Goal: Information Seeking & Learning: Understand process/instructions

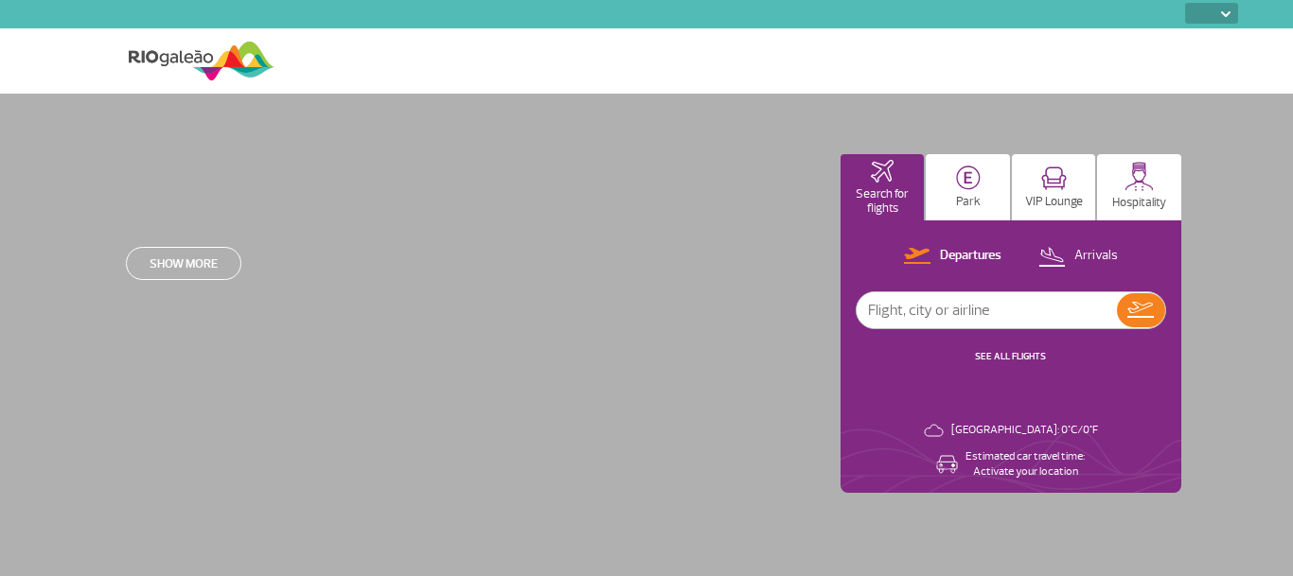
select select
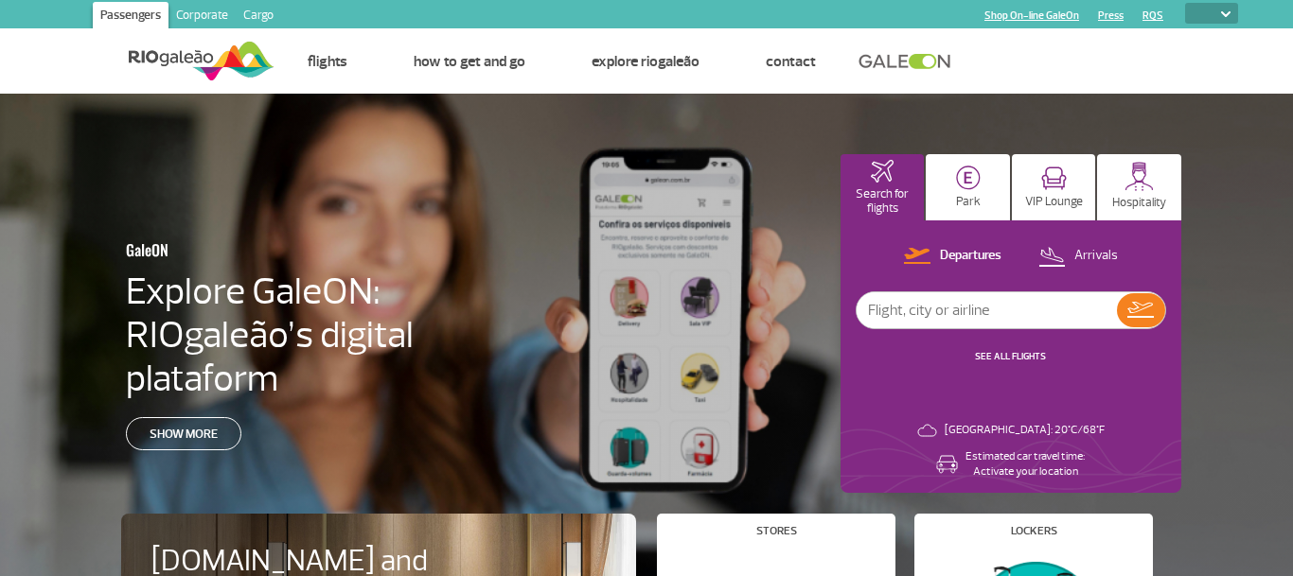
click at [30, 212] on div at bounding box center [656, 365] width 1312 height 543
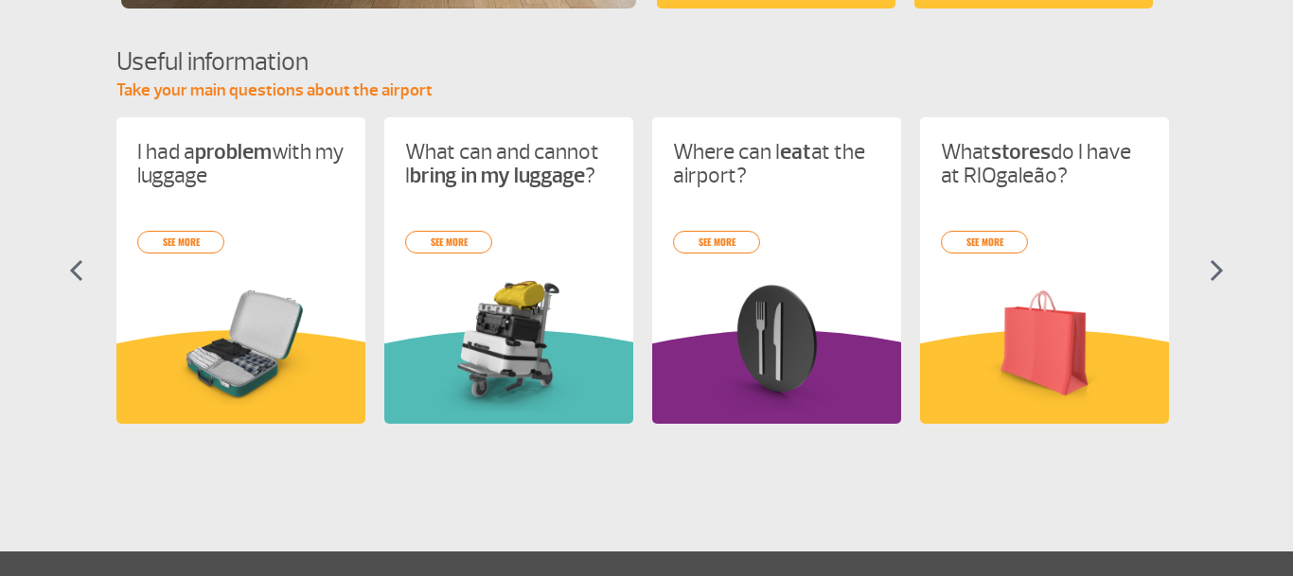
scroll to position [681, 0]
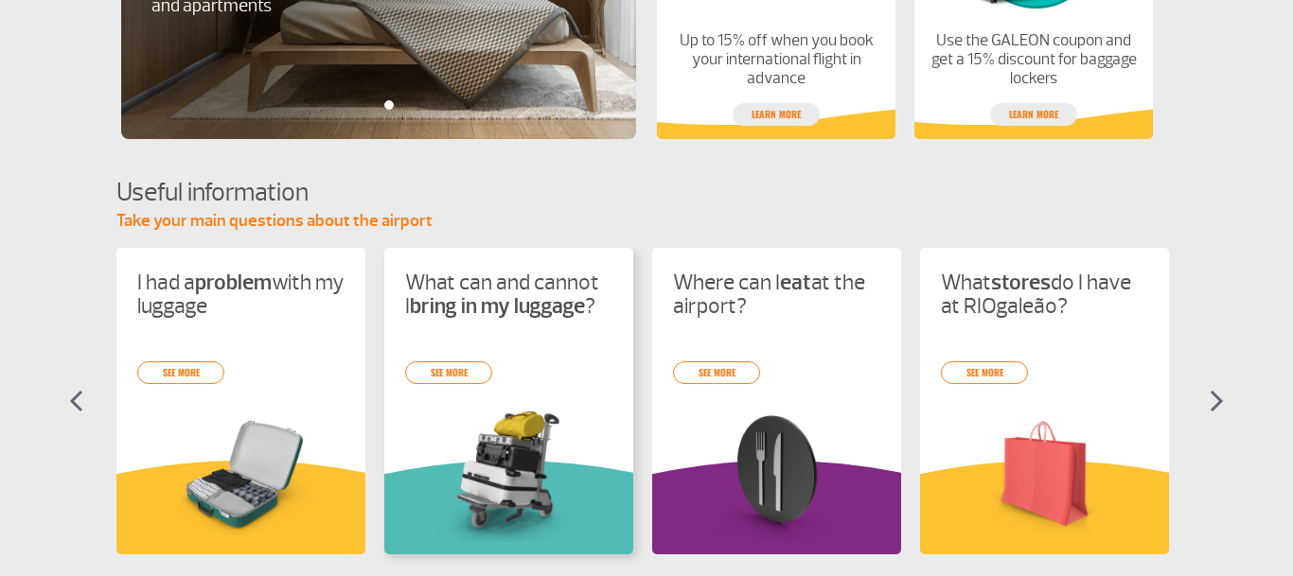
click at [494, 405] on div "I had a problem with my luggage see more What can and cannot I bring in my lugg…" at bounding box center [646, 418] width 1060 height 341
click at [485, 409] on img at bounding box center [508, 474] width 207 height 135
click at [485, 415] on img at bounding box center [508, 474] width 207 height 135
click at [485, 413] on img at bounding box center [508, 474] width 207 height 135
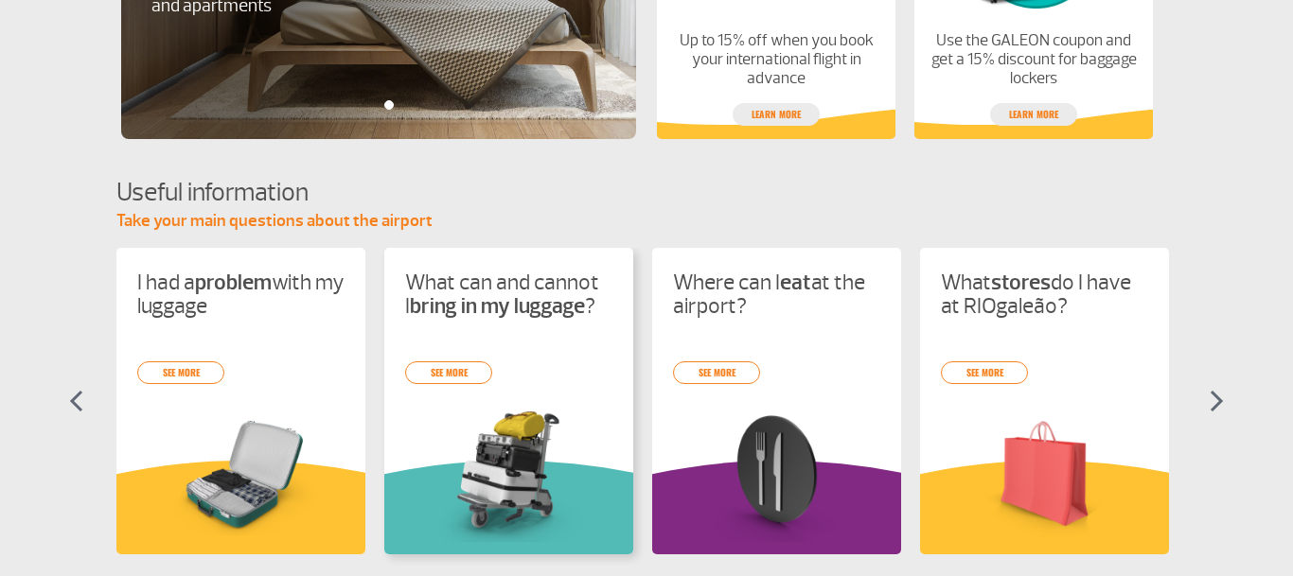
click at [472, 342] on h4 "What can and cannot I bring in my luggage ?" at bounding box center [508, 306] width 207 height 71
drag, startPoint x: 484, startPoint y: 331, endPoint x: 489, endPoint y: 292, distance: 39.2
click at [485, 317] on div "I had a problem with my luggage see more What can and cannot I bring in my lugg…" at bounding box center [646, 418] width 1060 height 341
click at [496, 290] on p "What can and cannot I bring in my luggage ?" at bounding box center [508, 294] width 207 height 47
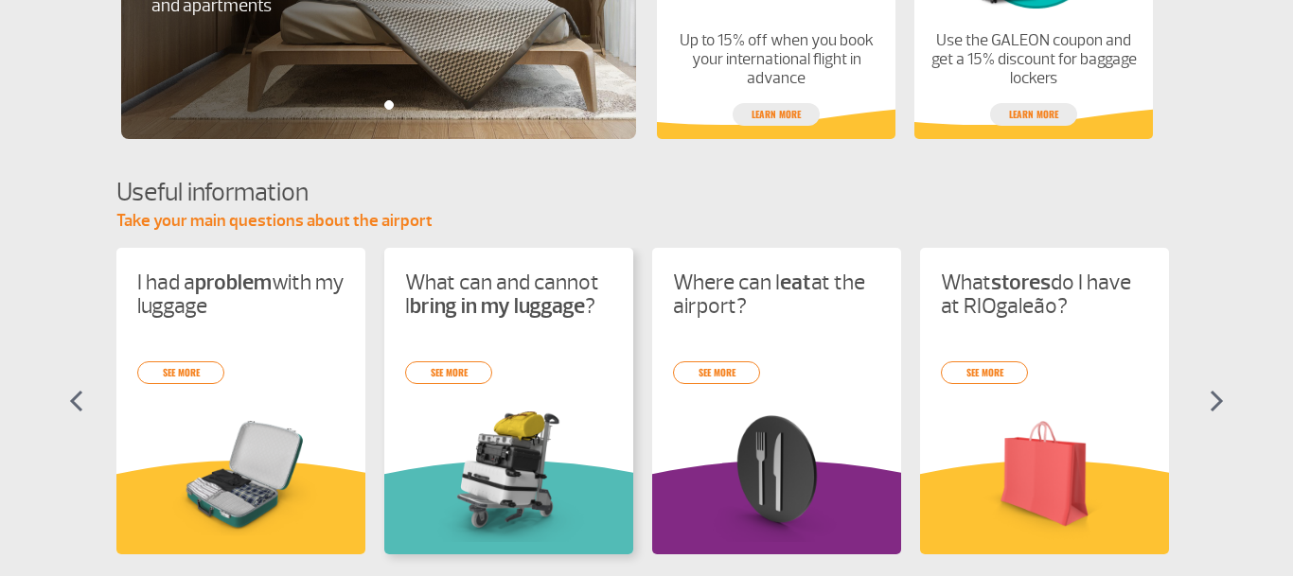
drag, startPoint x: 479, startPoint y: 458, endPoint x: 467, endPoint y: 424, distance: 36.2
click at [473, 446] on div "I had a problem with my luggage see more What can and cannot I bring in my lugg…" at bounding box center [646, 418] width 1060 height 341
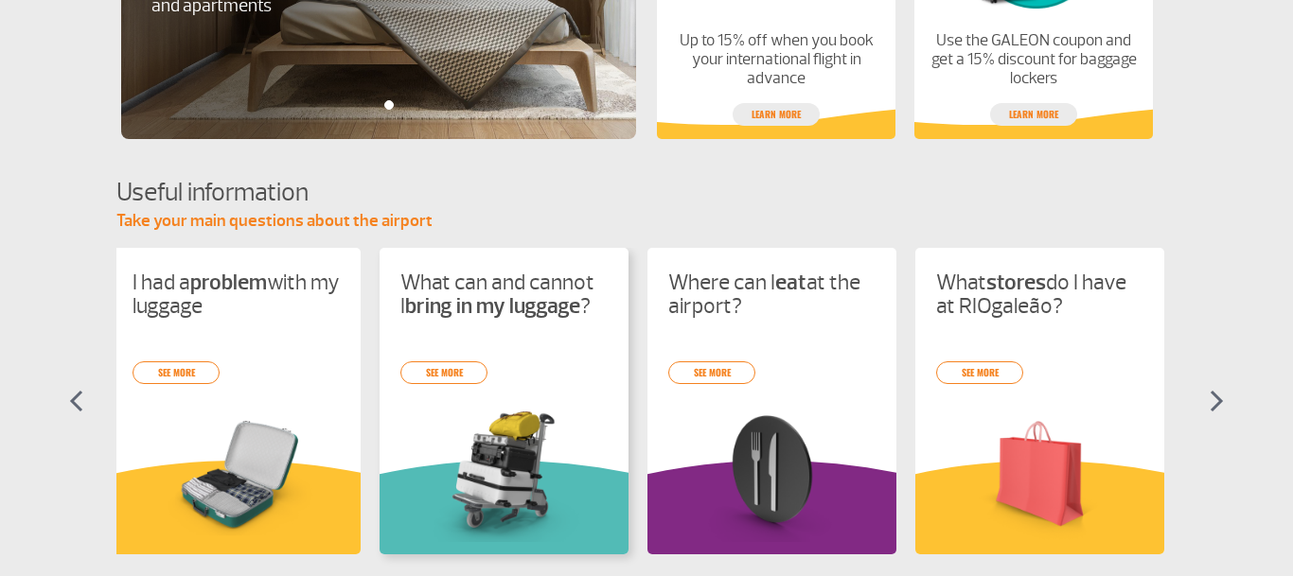
click at [467, 424] on img at bounding box center [503, 474] width 207 height 135
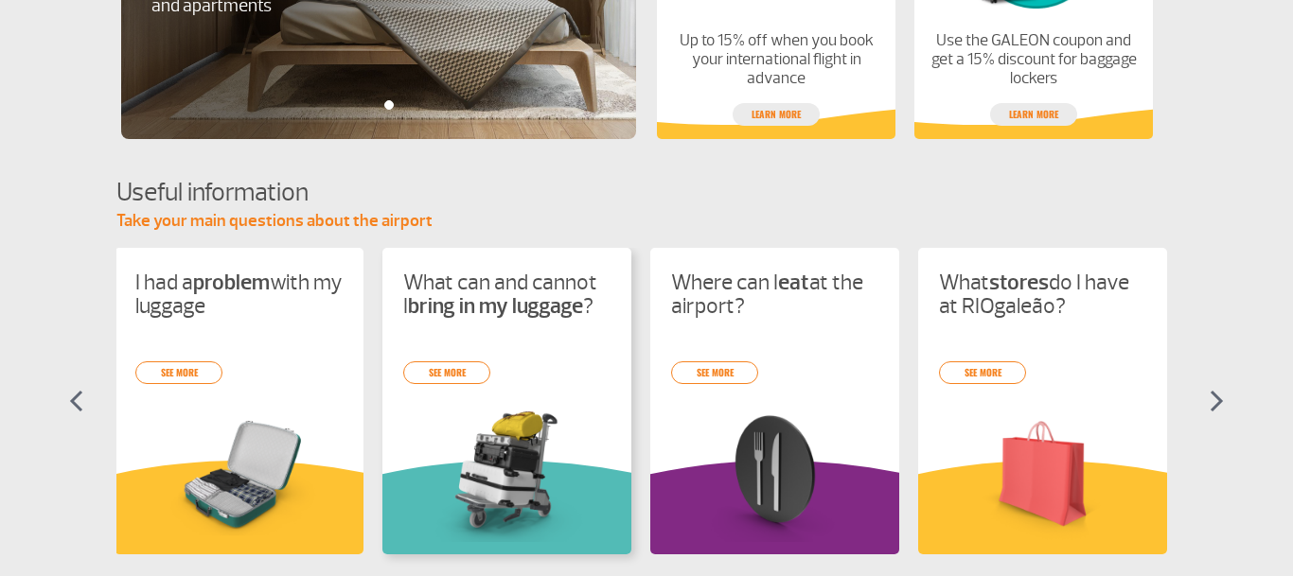
click at [459, 411] on img at bounding box center [506, 474] width 207 height 135
click at [456, 407] on img at bounding box center [506, 474] width 207 height 135
click at [456, 407] on img at bounding box center [507, 474] width 207 height 135
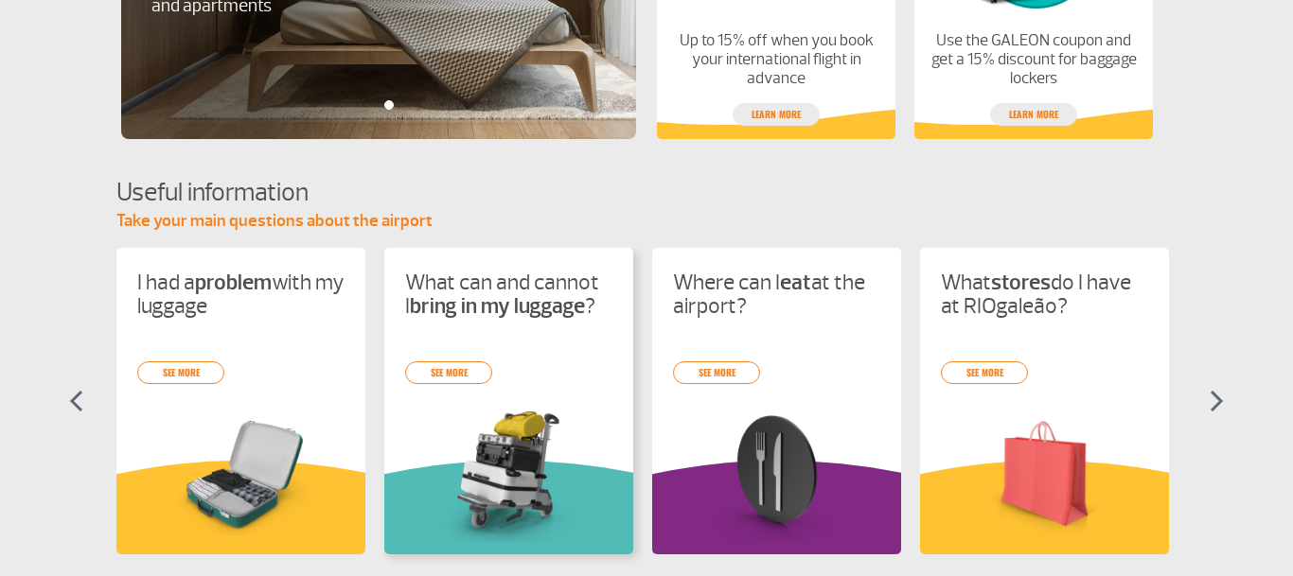
click at [416, 437] on img at bounding box center [508, 474] width 207 height 135
click at [424, 427] on img at bounding box center [508, 474] width 207 height 135
drag, startPoint x: 462, startPoint y: 480, endPoint x: 465, endPoint y: 510, distance: 30.4
click at [464, 505] on div "I had a problem with my luggage see more What can and cannot I bring in my lugg…" at bounding box center [646, 418] width 1060 height 341
click at [468, 507] on div "I had a problem with my luggage see more What can and cannot I bring in my lugg…" at bounding box center [646, 418] width 1060 height 341
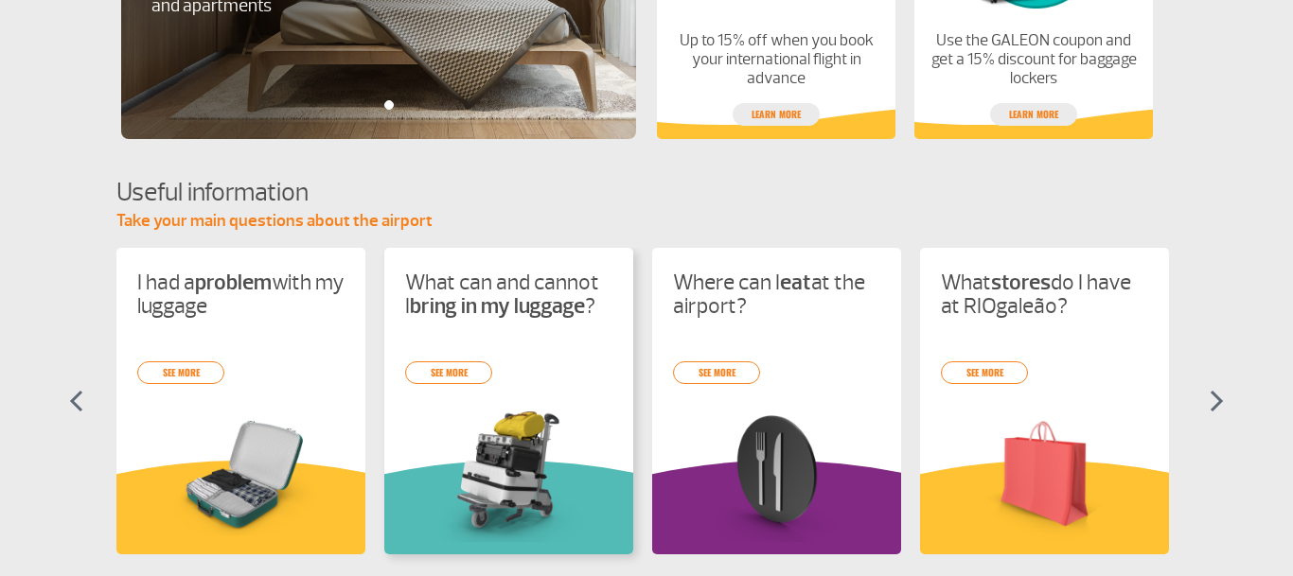
drag, startPoint x: 470, startPoint y: 506, endPoint x: 471, endPoint y: 465, distance: 41.6
click at [470, 505] on div "I had a problem with my luggage see more What can and cannot I bring in my lugg…" at bounding box center [646, 418] width 1060 height 341
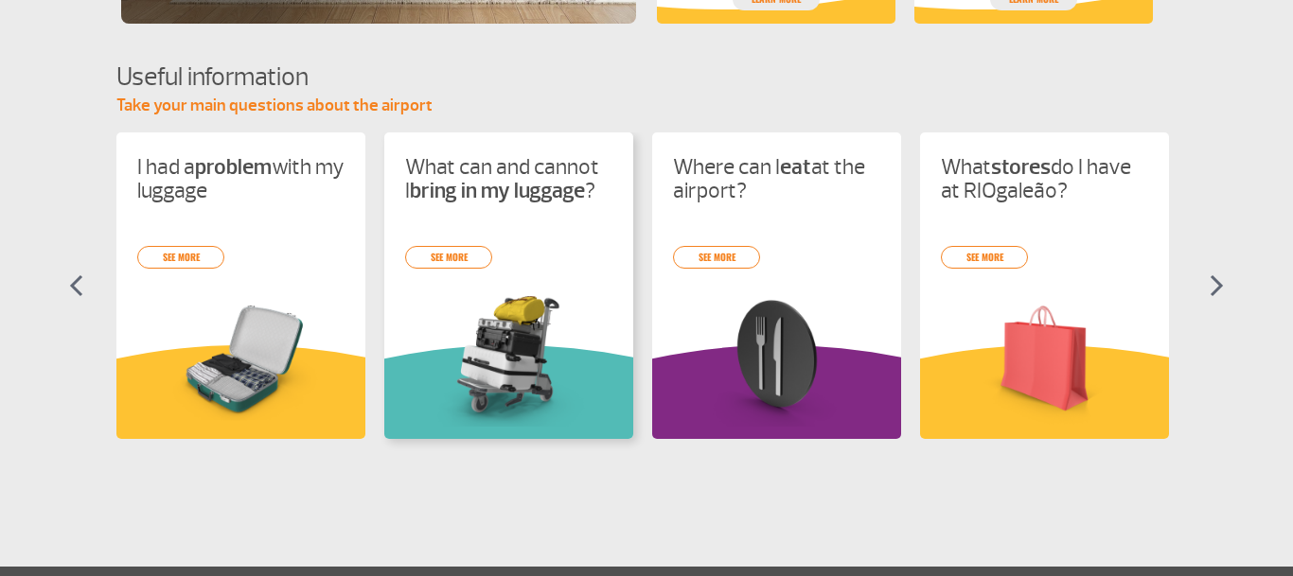
scroll to position [922, 0]
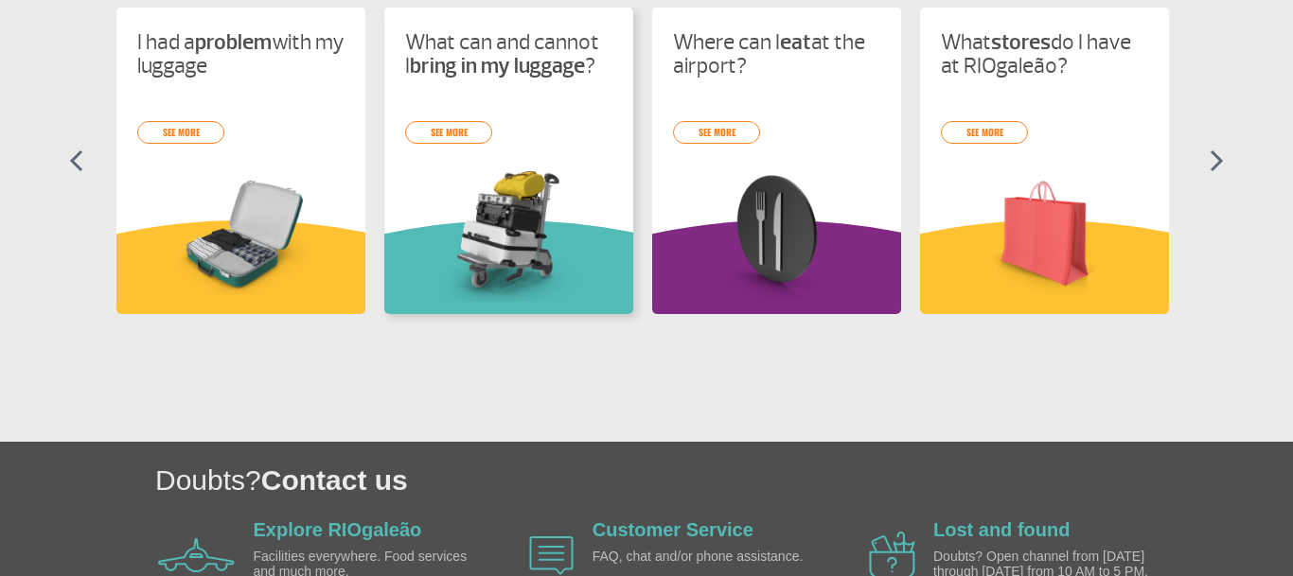
drag, startPoint x: 481, startPoint y: 208, endPoint x: 481, endPoint y: 195, distance: 13.2
click at [481, 207] on div "I had a problem with my luggage see more What can and cannot I bring in my lugg…" at bounding box center [646, 178] width 1060 height 341
drag, startPoint x: 481, startPoint y: 195, endPoint x: 477, endPoint y: 182, distance: 13.8
click at [481, 195] on div "I had a problem with my luggage see more What can and cannot I bring in my lugg…" at bounding box center [646, 178] width 1060 height 341
click at [477, 182] on img at bounding box center [508, 234] width 207 height 135
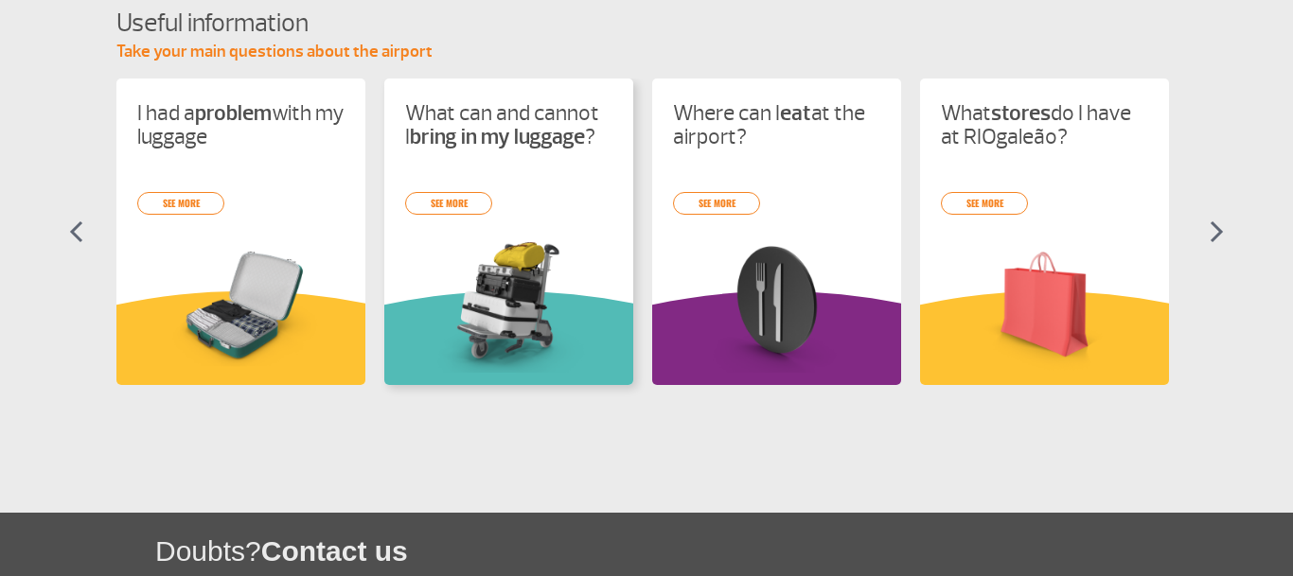
scroll to position [849, 0]
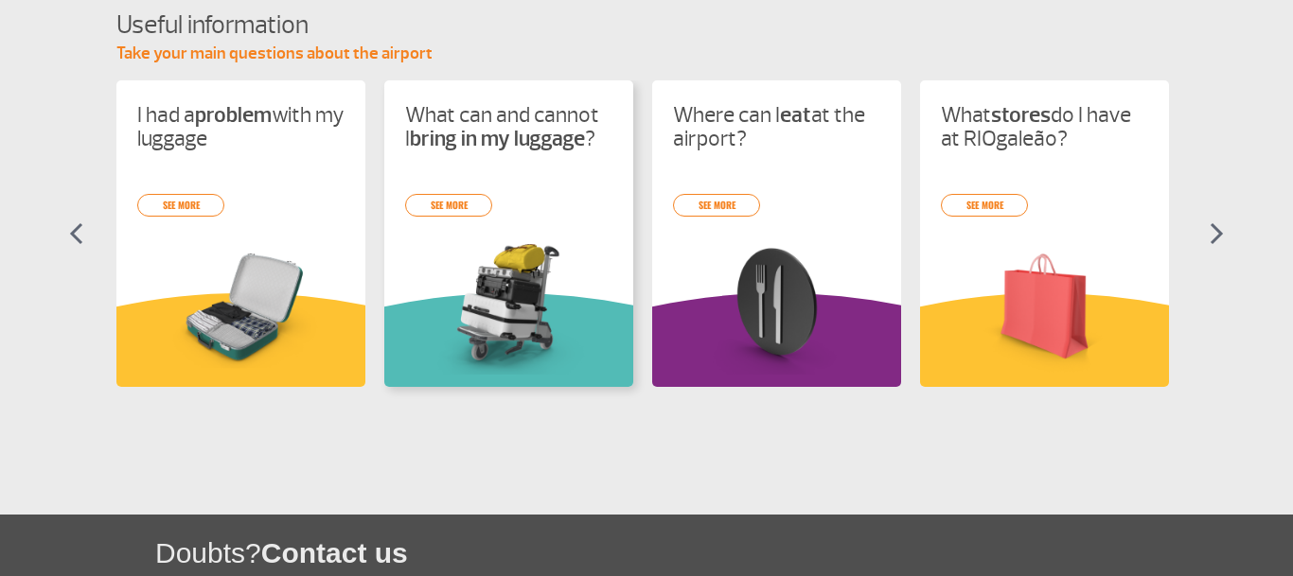
click at [512, 228] on div "What can and cannot I bring in my luggage ? see more" at bounding box center [508, 233] width 249 height 307
click at [509, 115] on p "What can and cannot I bring in my luggage ?" at bounding box center [508, 126] width 207 height 47
click at [457, 260] on img at bounding box center [508, 306] width 207 height 135
click at [455, 250] on img at bounding box center [508, 306] width 207 height 135
click at [455, 248] on img at bounding box center [508, 306] width 207 height 135
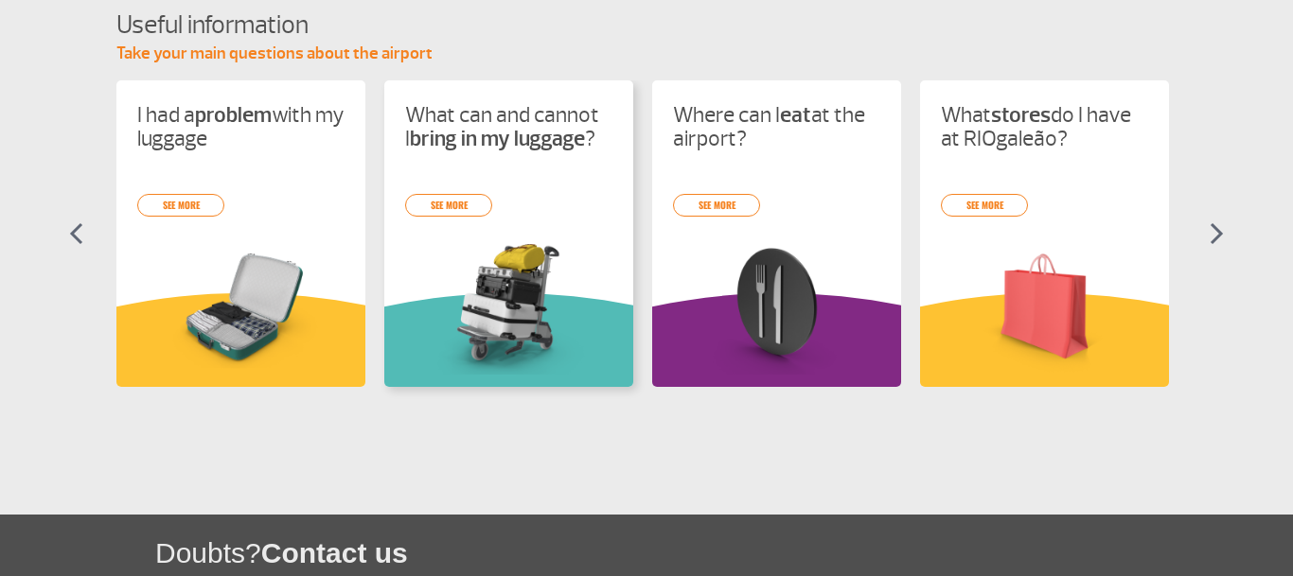
click at [455, 239] on img at bounding box center [508, 306] width 207 height 135
click at [458, 239] on img at bounding box center [508, 306] width 207 height 135
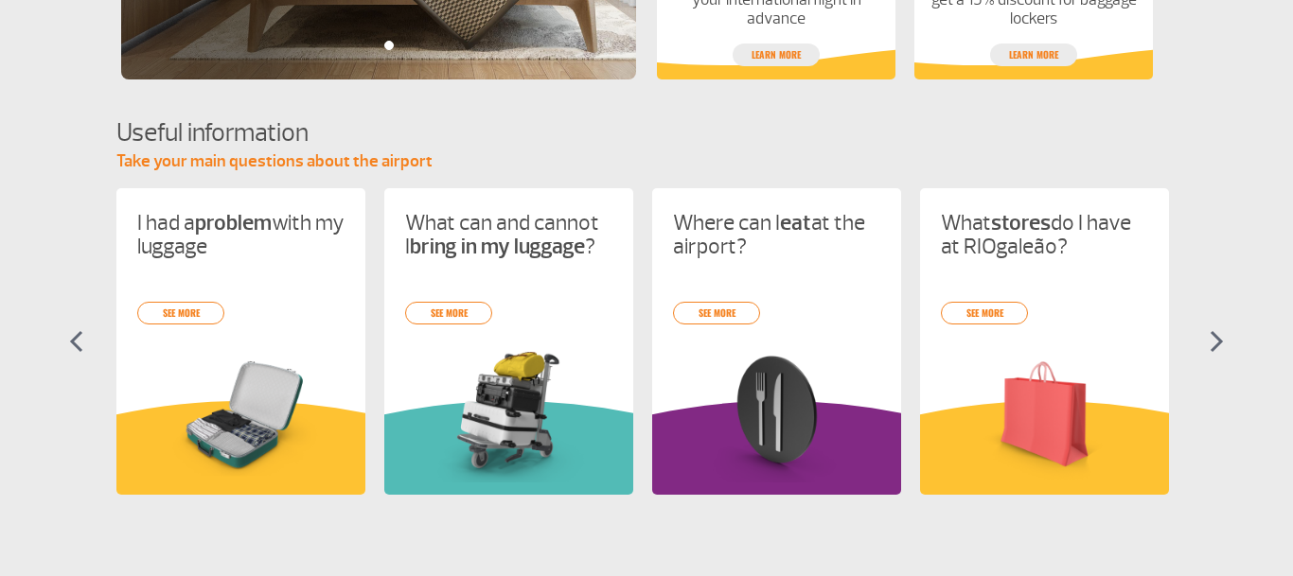
scroll to position [756, 0]
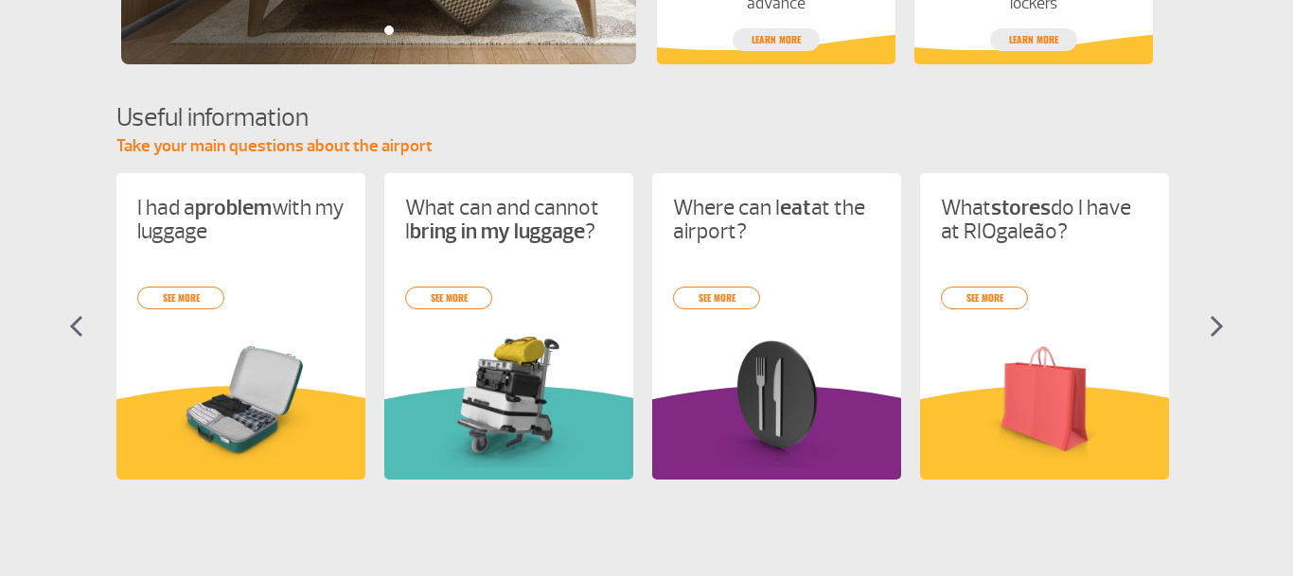
click at [520, 194] on div "I had a problem with my luggage see more What can and cannot I bring in my lugg…" at bounding box center [646, 343] width 1060 height 341
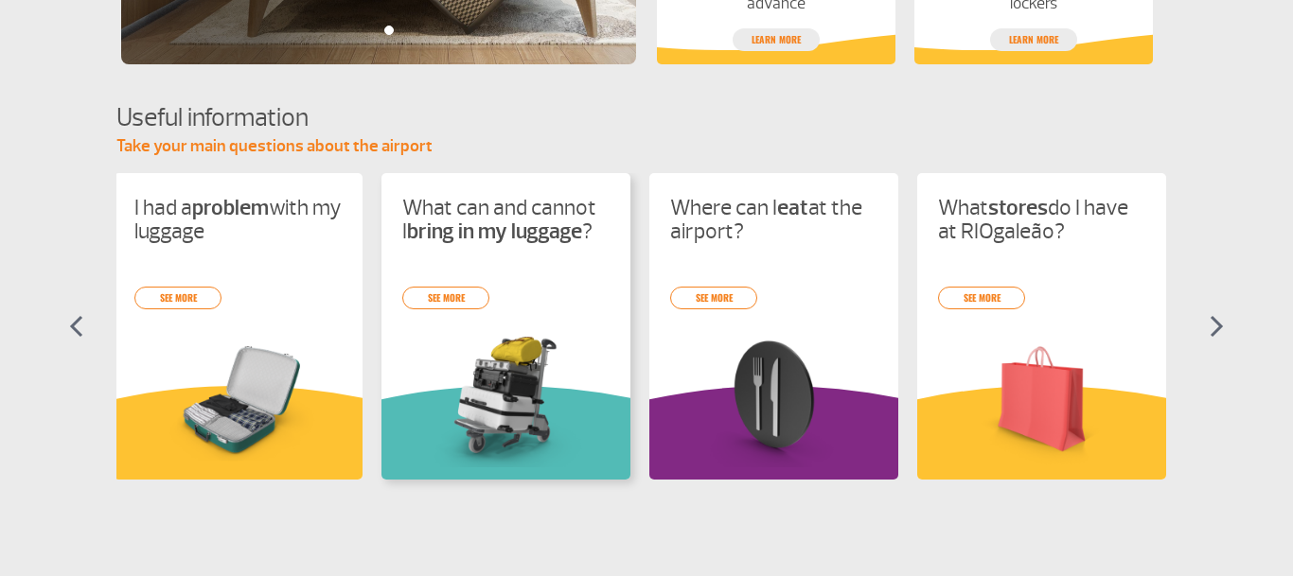
click at [490, 222] on p "What can and cannot I bring in my luggage ?" at bounding box center [505, 219] width 207 height 47
click at [488, 248] on div "I had a problem with my luggage see more What can and cannot I bring in my lugg…" at bounding box center [646, 343] width 1060 height 341
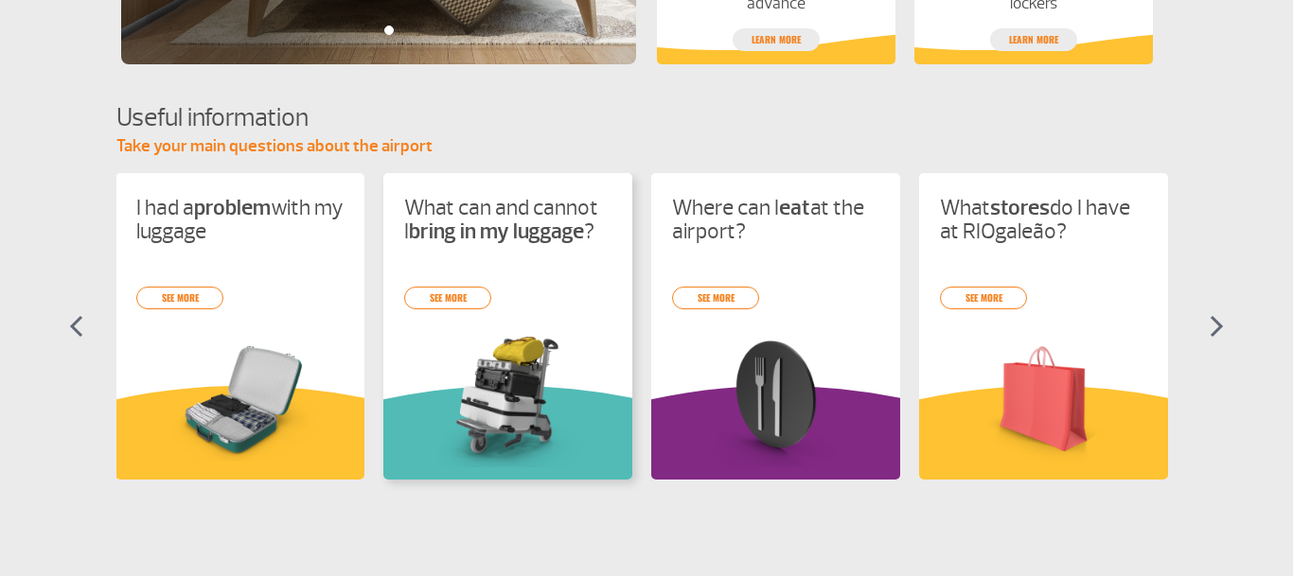
click at [485, 284] on div "I had a problem with my luggage see more What can and cannot I bring in my lugg…" at bounding box center [646, 343] width 1060 height 341
click at [444, 438] on div "I had a problem with my luggage see more What can and cannot I bring in my lugg…" at bounding box center [646, 343] width 1060 height 341
click at [444, 414] on img at bounding box center [508, 399] width 207 height 135
click at [447, 412] on div "I had a problem with my luggage see more What can and cannot I bring in my lugg…" at bounding box center [646, 343] width 1060 height 341
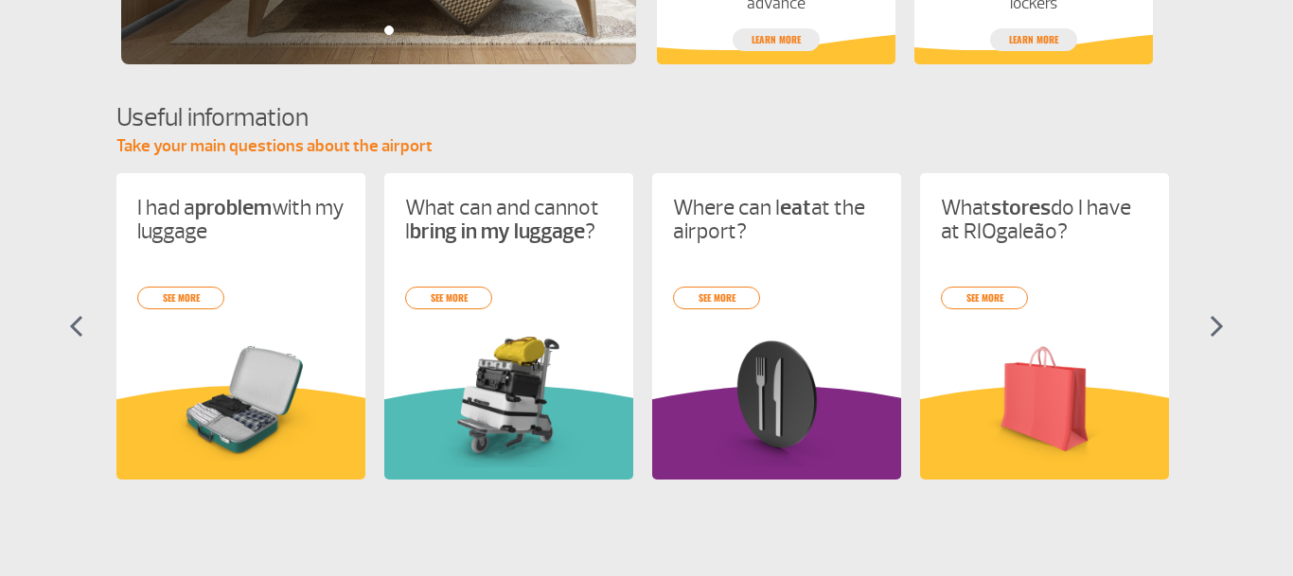
click at [447, 412] on img at bounding box center [508, 399] width 207 height 135
click at [447, 416] on div "I had a problem with my luggage see more What can and cannot I bring in my lugg…" at bounding box center [646, 343] width 1060 height 341
click at [491, 552] on section "Useful information Take your main questions about the airport I had a problem w…" at bounding box center [646, 353] width 1293 height 507
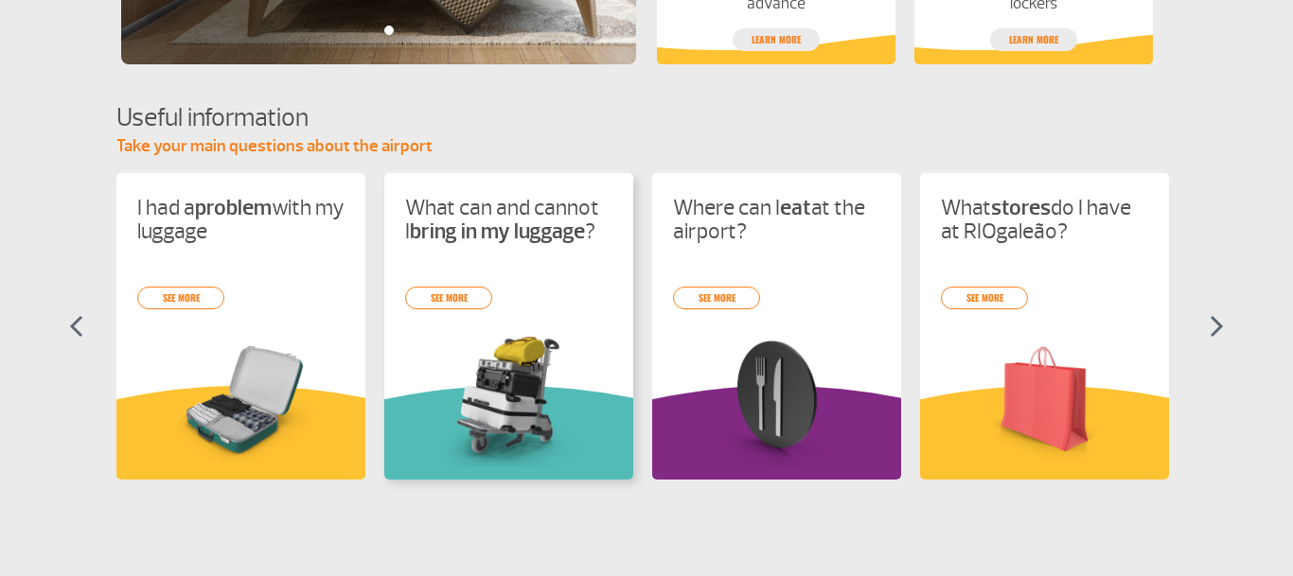
click at [524, 304] on div "What can and cannot I bring in my luggage ? see more" at bounding box center [508, 326] width 249 height 307
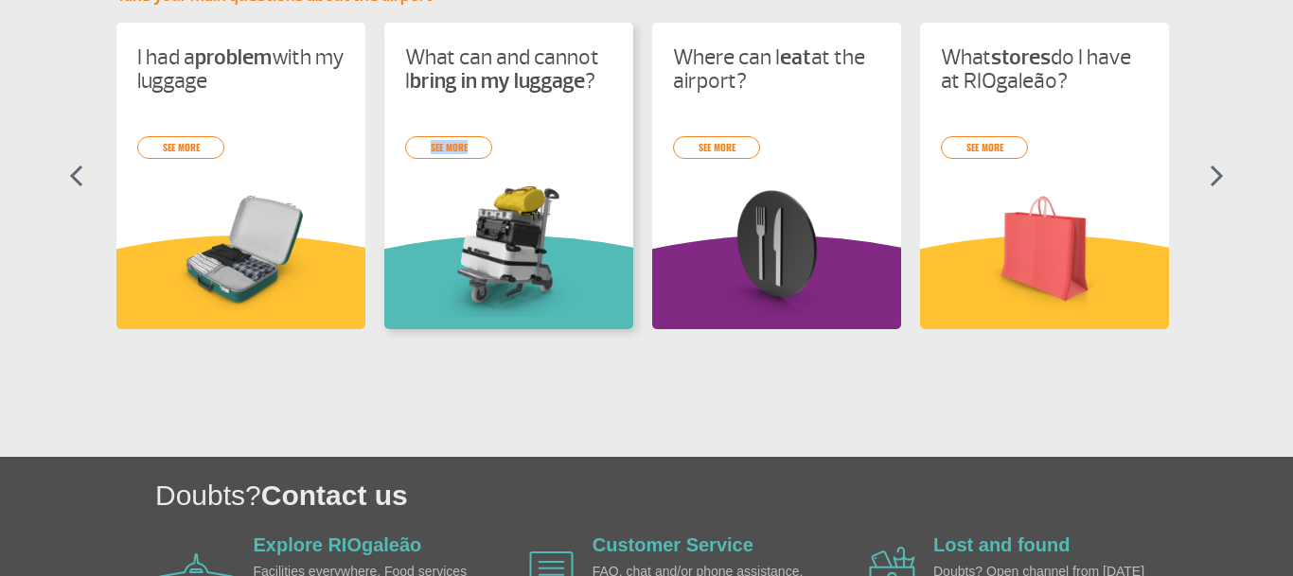
scroll to position [912, 0]
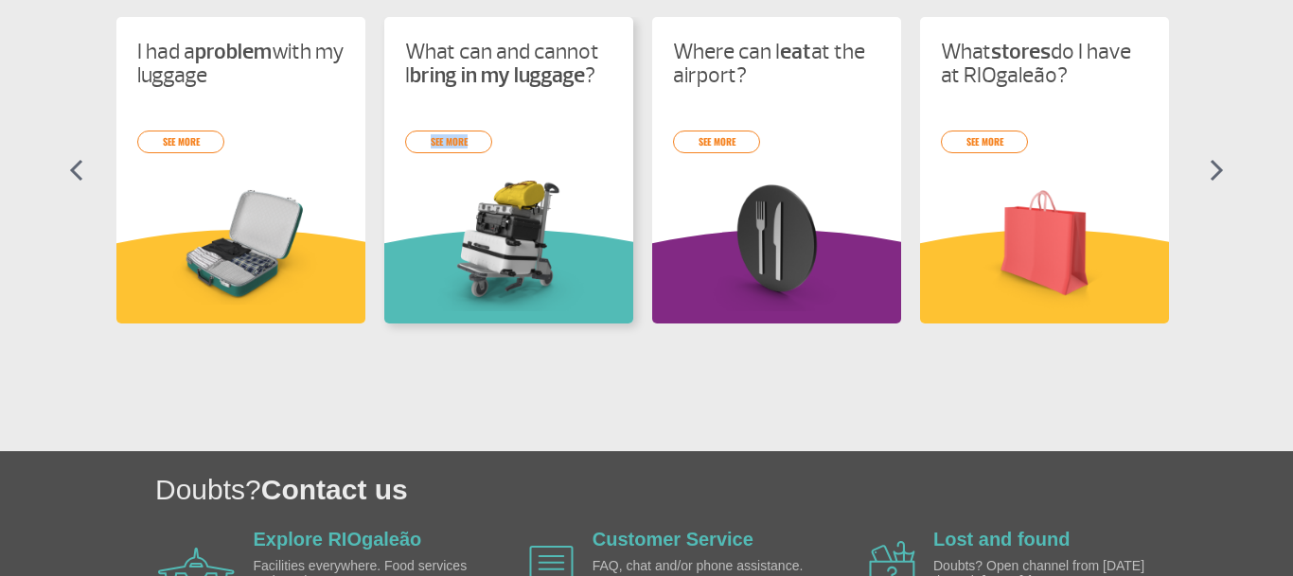
click at [467, 184] on img at bounding box center [508, 243] width 207 height 135
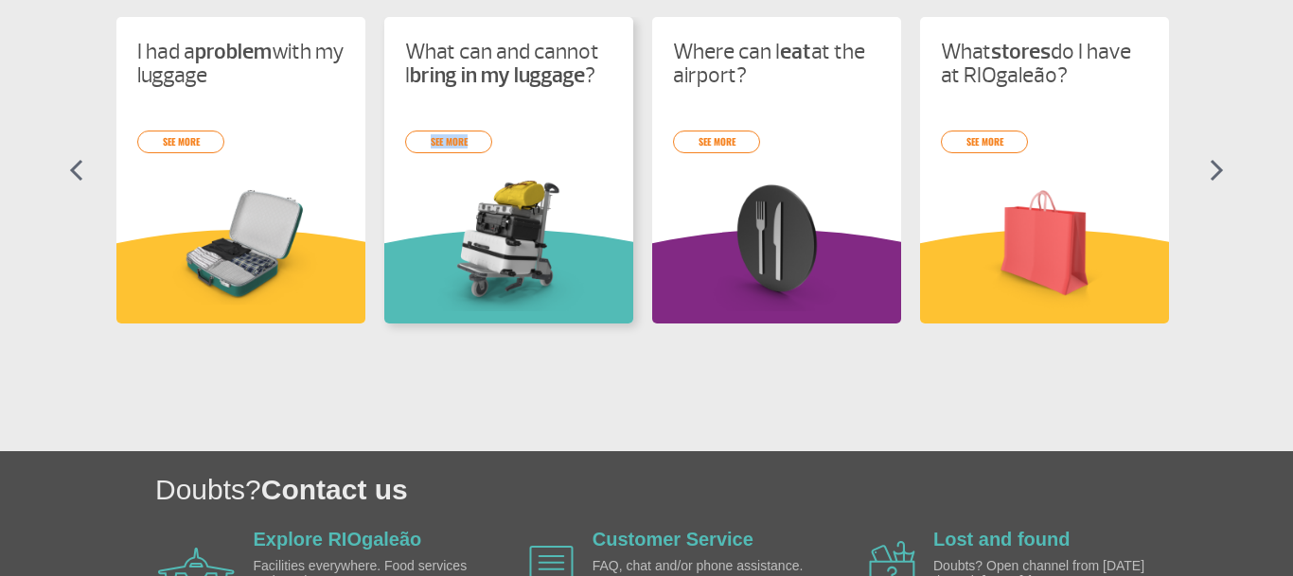
click at [467, 184] on img at bounding box center [508, 243] width 207 height 135
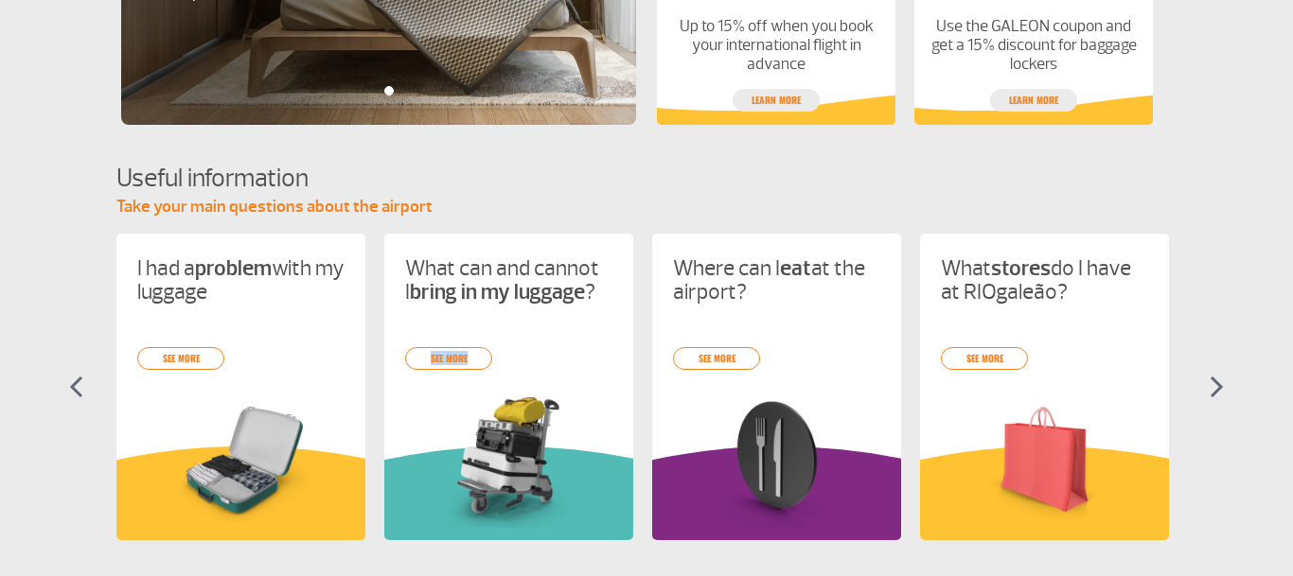
scroll to position [799, 0]
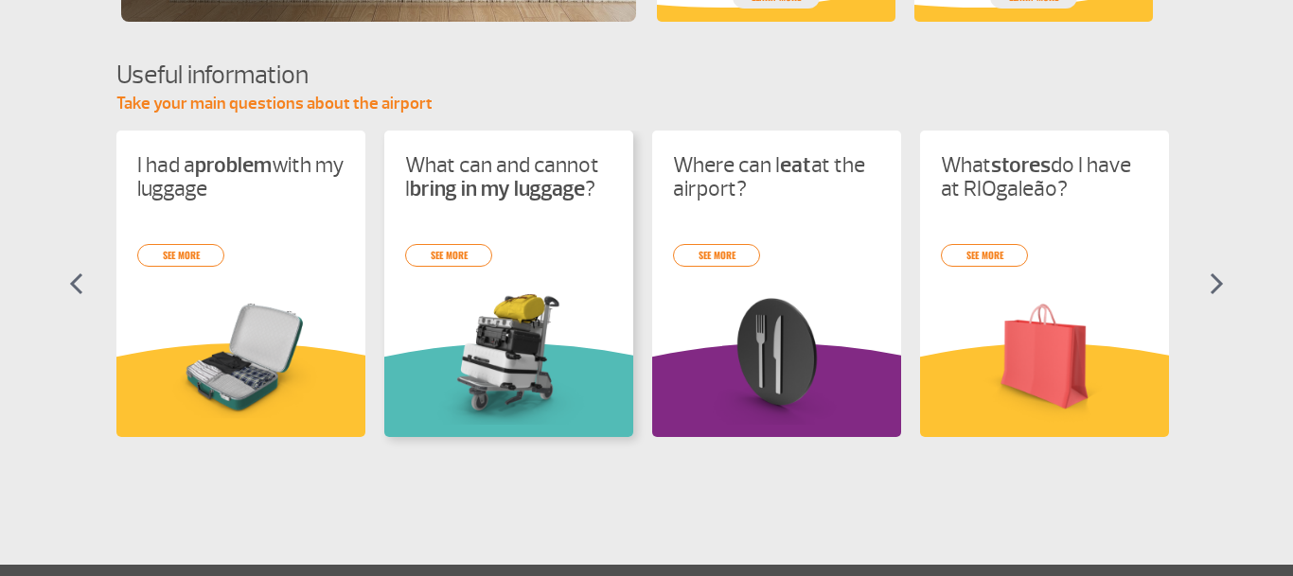
click at [407, 293] on div "What can and cannot I bring in my luggage ? see more" at bounding box center [508, 284] width 249 height 307
click at [411, 299] on div "What can and cannot I bring in my luggage ? see more" at bounding box center [508, 284] width 249 height 307
click at [422, 294] on img at bounding box center [508, 357] width 207 height 135
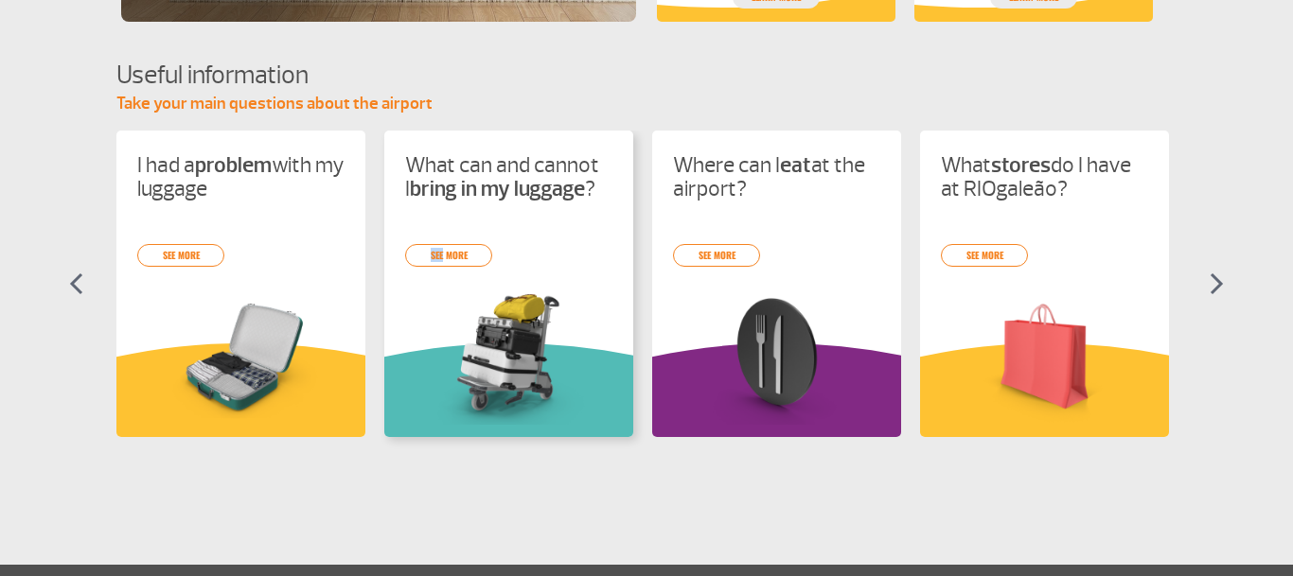
click at [422, 294] on img at bounding box center [508, 357] width 207 height 135
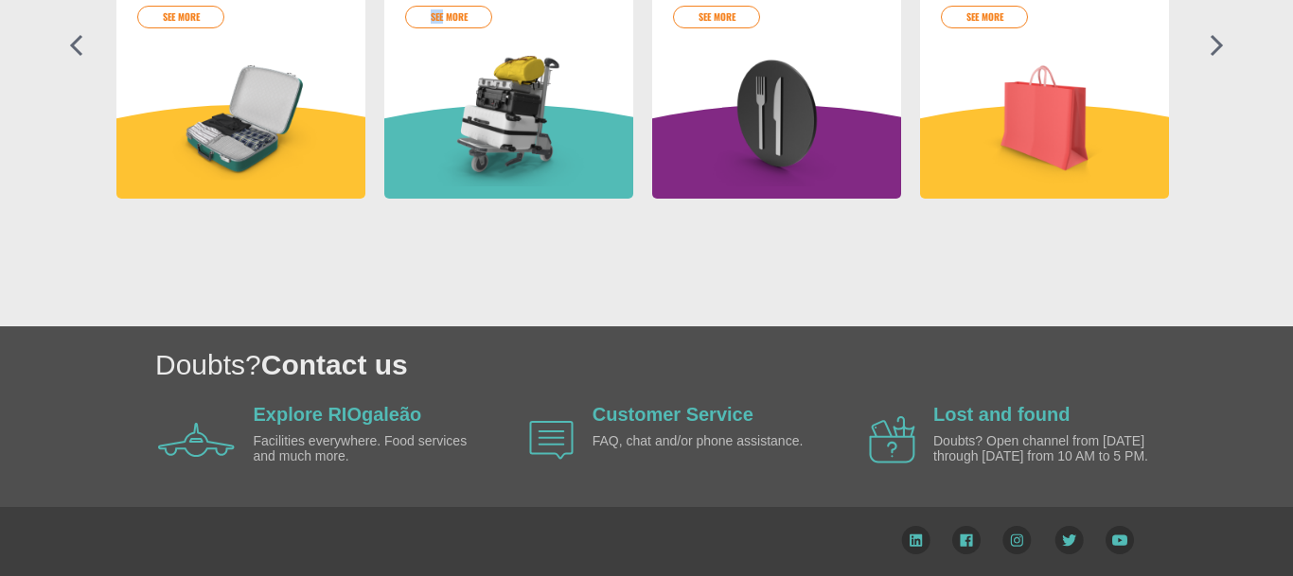
scroll to position [1069, 0]
click at [471, 51] on img at bounding box center [508, 118] width 207 height 135
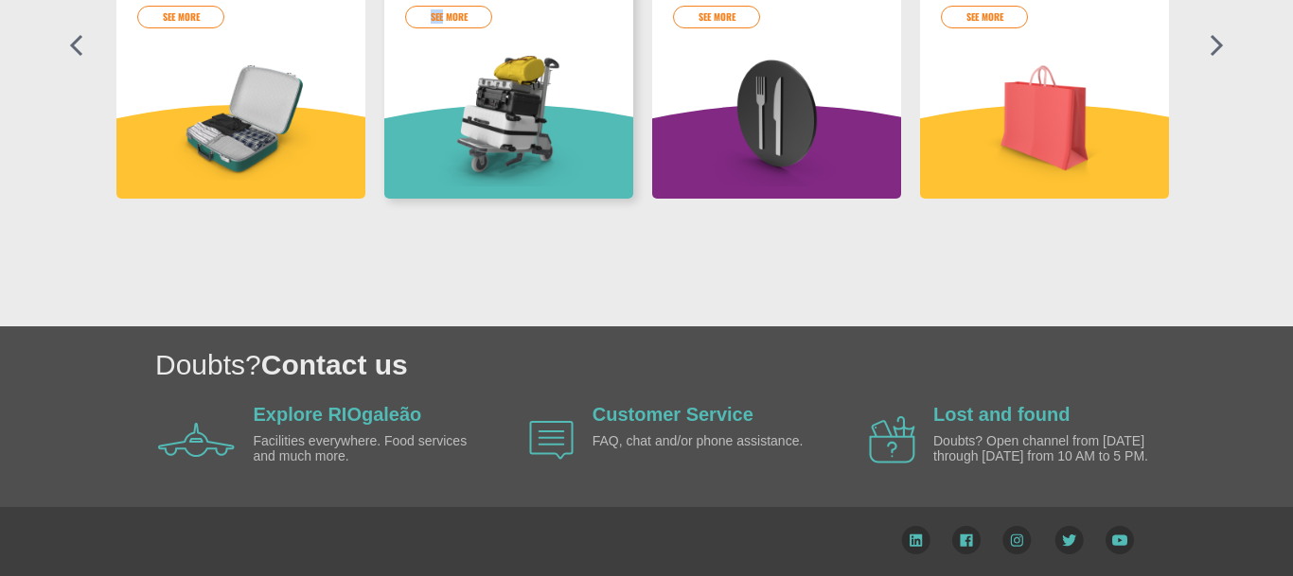
click at [471, 51] on img at bounding box center [508, 118] width 207 height 135
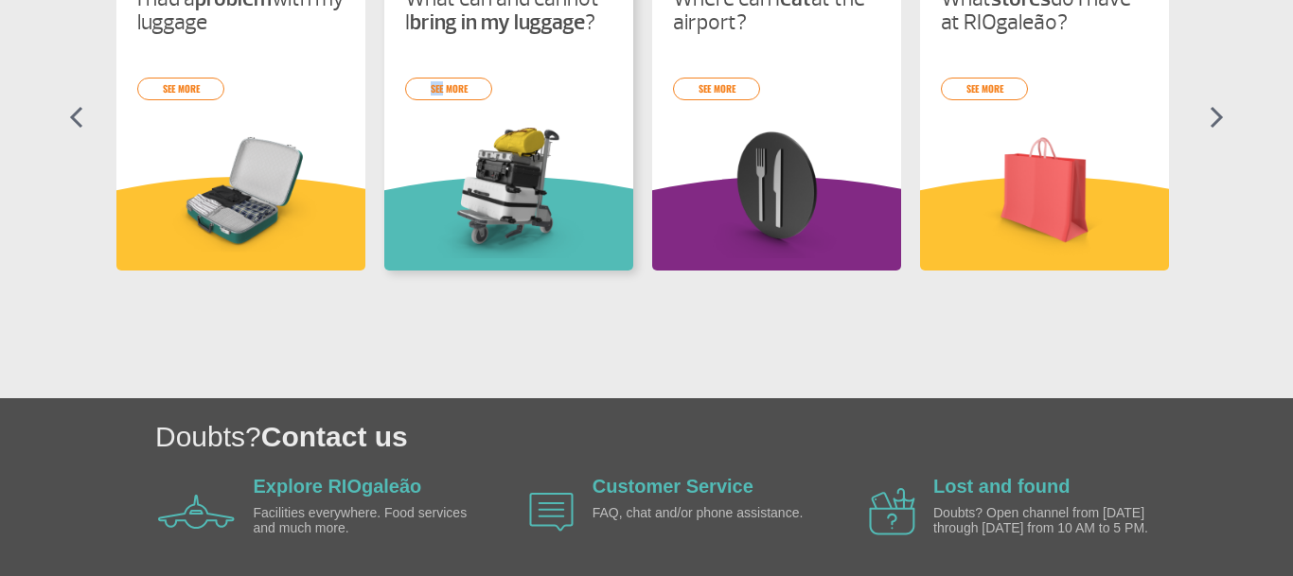
click at [488, 149] on img at bounding box center [508, 190] width 207 height 135
click at [482, 141] on img at bounding box center [508, 190] width 207 height 135
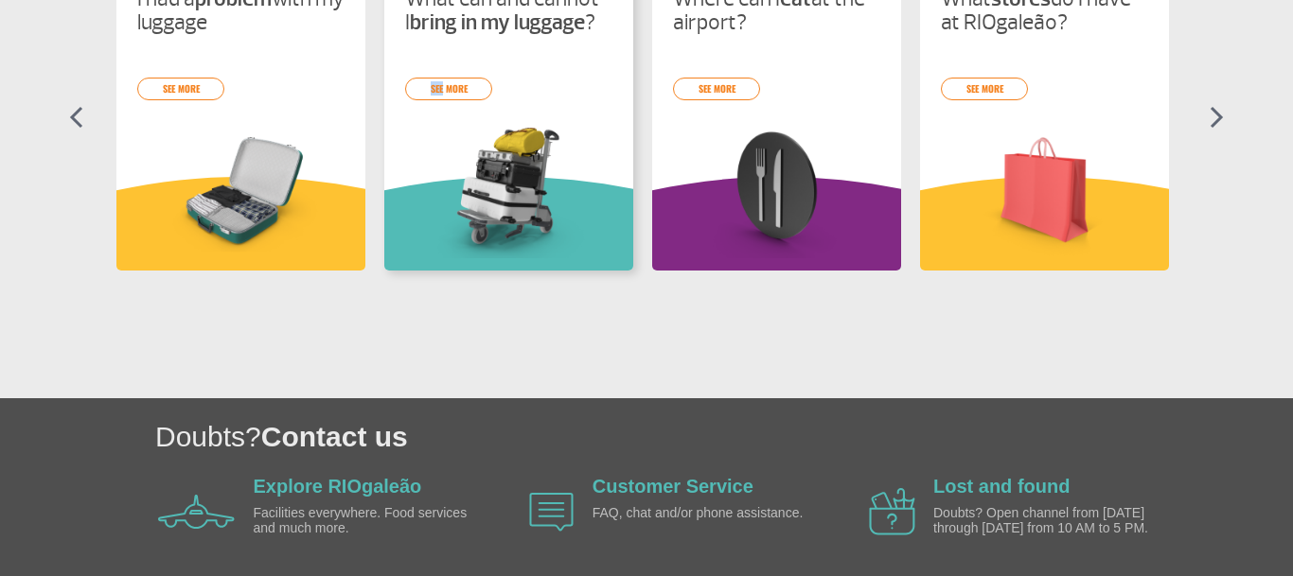
click at [482, 141] on img at bounding box center [508, 190] width 207 height 135
